Goal: Task Accomplishment & Management: Manage account settings

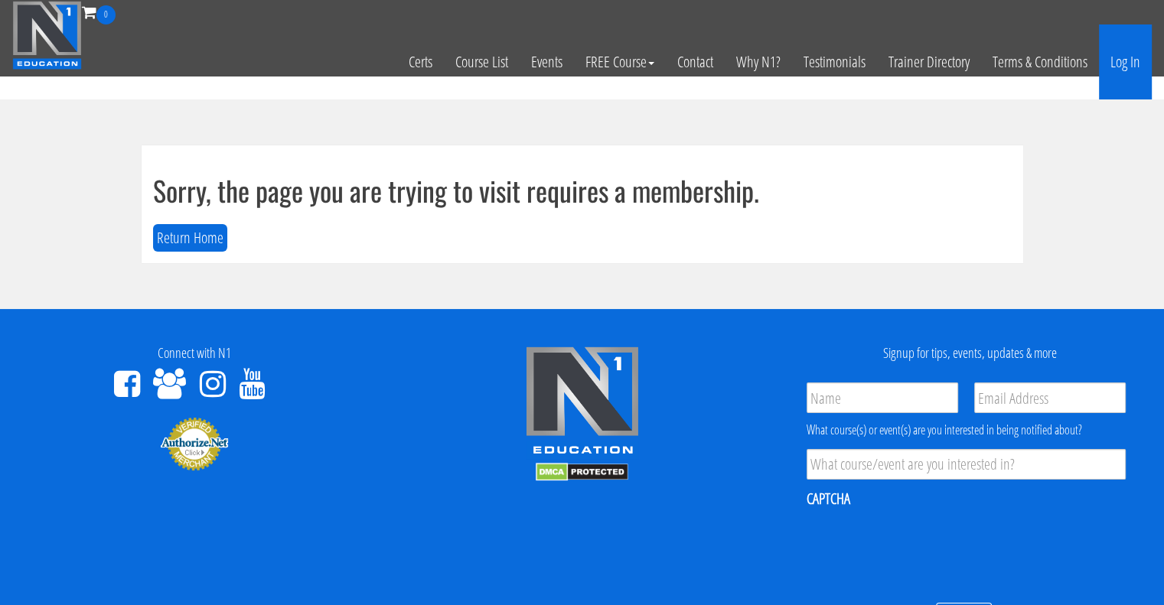
click at [1139, 73] on link "Log In" at bounding box center [1125, 61] width 53 height 75
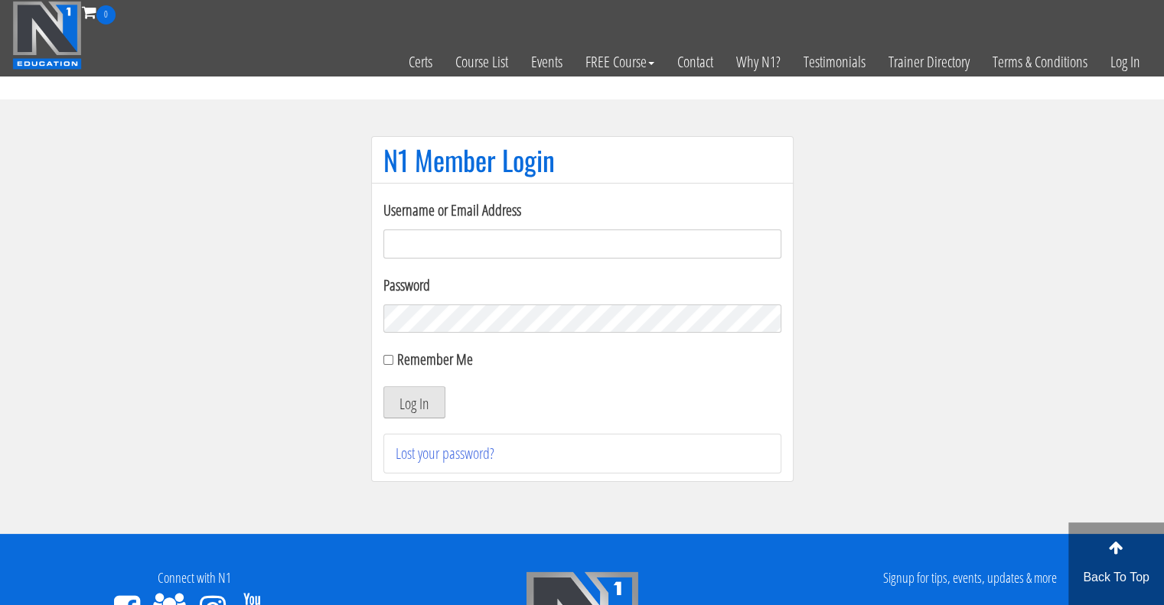
type input "jonathanruf13@gmail.com"
click at [393, 394] on button "Log In" at bounding box center [414, 403] width 62 height 32
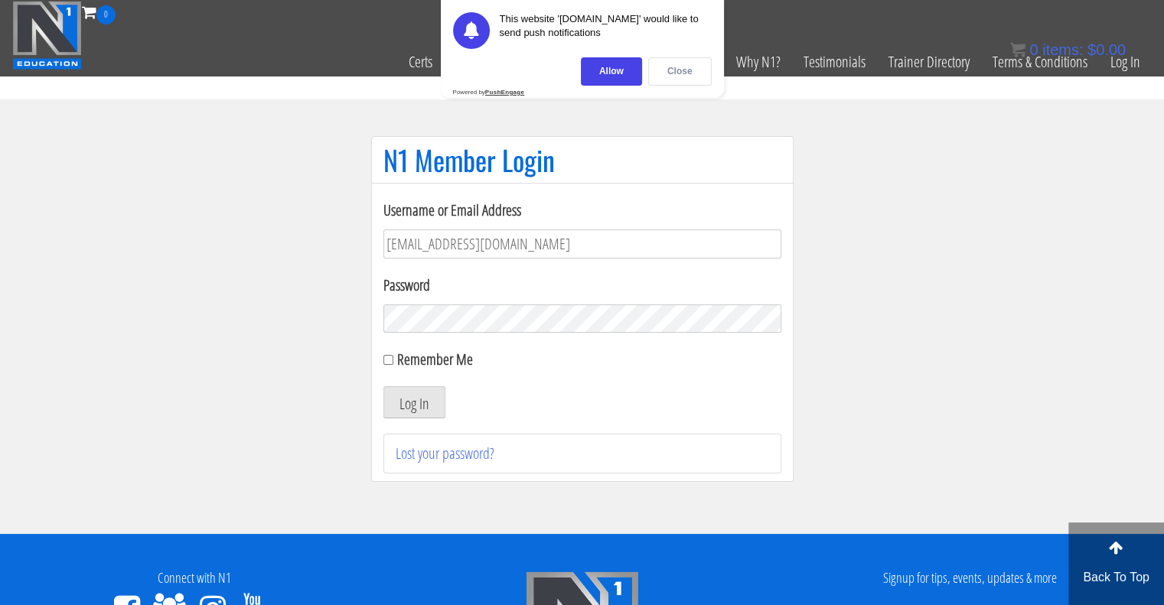
click at [677, 79] on div "Close" at bounding box center [680, 71] width 64 height 28
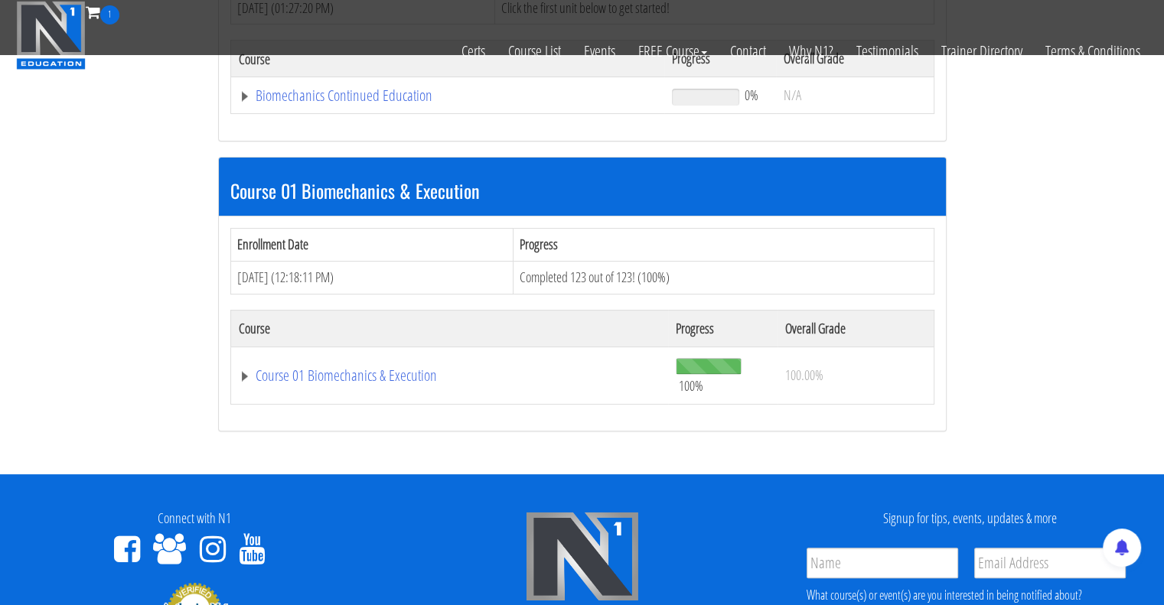
scroll to position [340, 0]
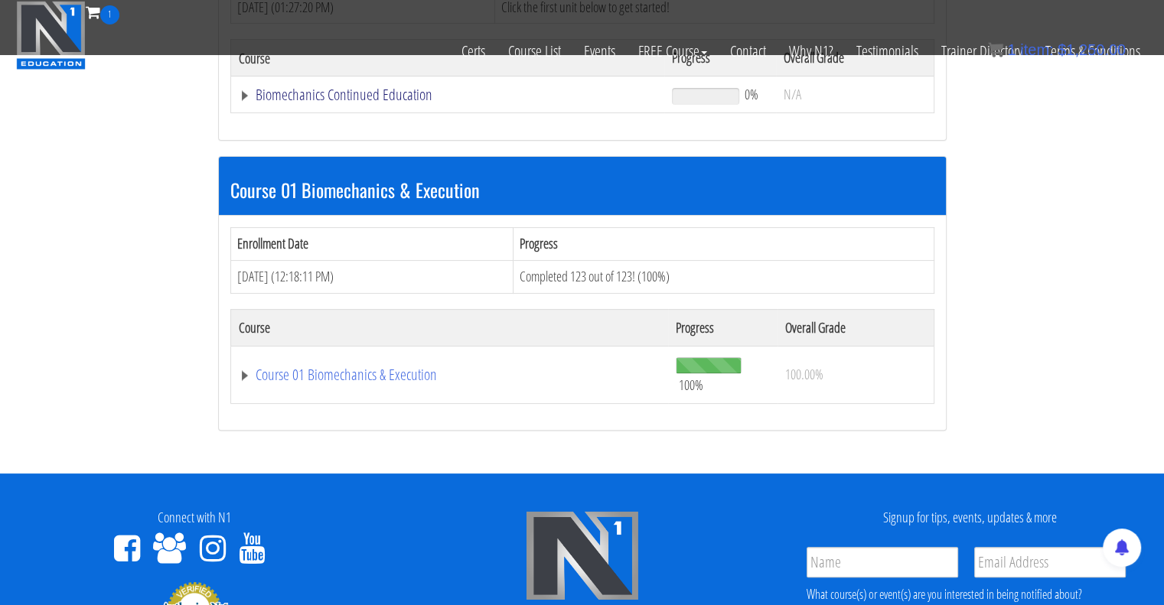
click at [402, 90] on link "Biomechanics Continued Education" at bounding box center [448, 94] width 419 height 15
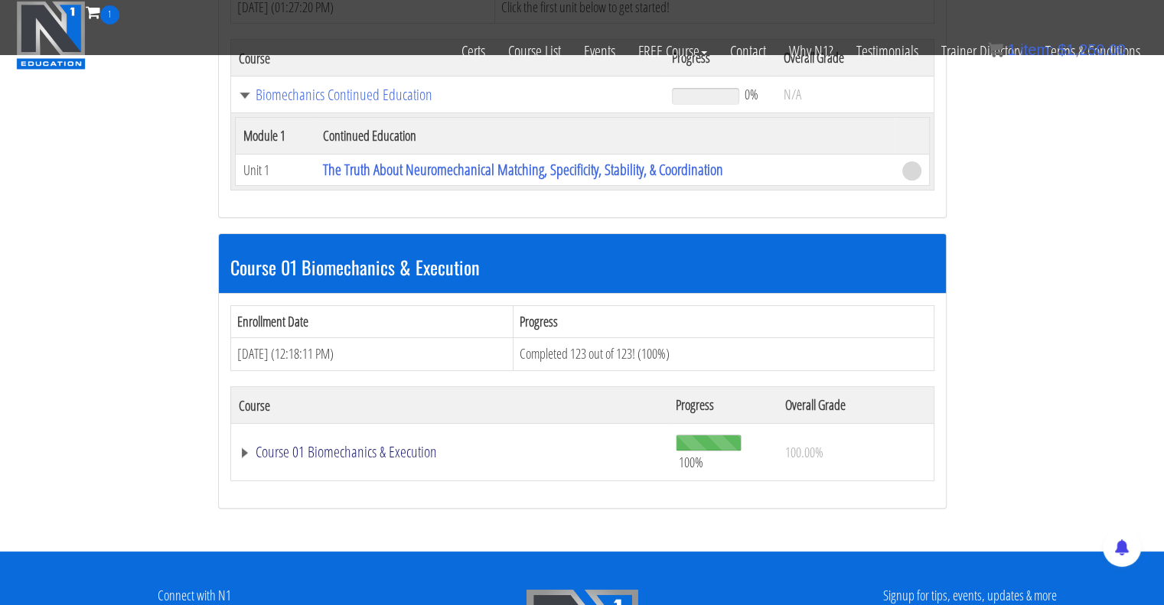
click at [393, 453] on link "Course 01 Biomechanics & Execution" at bounding box center [450, 452] width 423 height 15
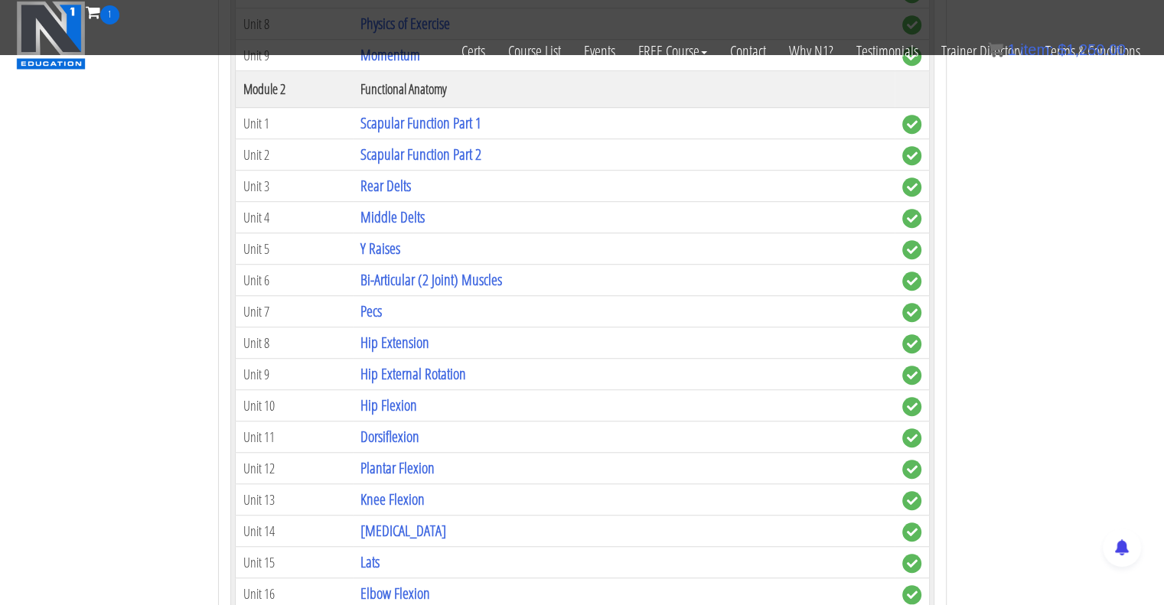
scroll to position [1050, 0]
